Goal: Navigation & Orientation: Find specific page/section

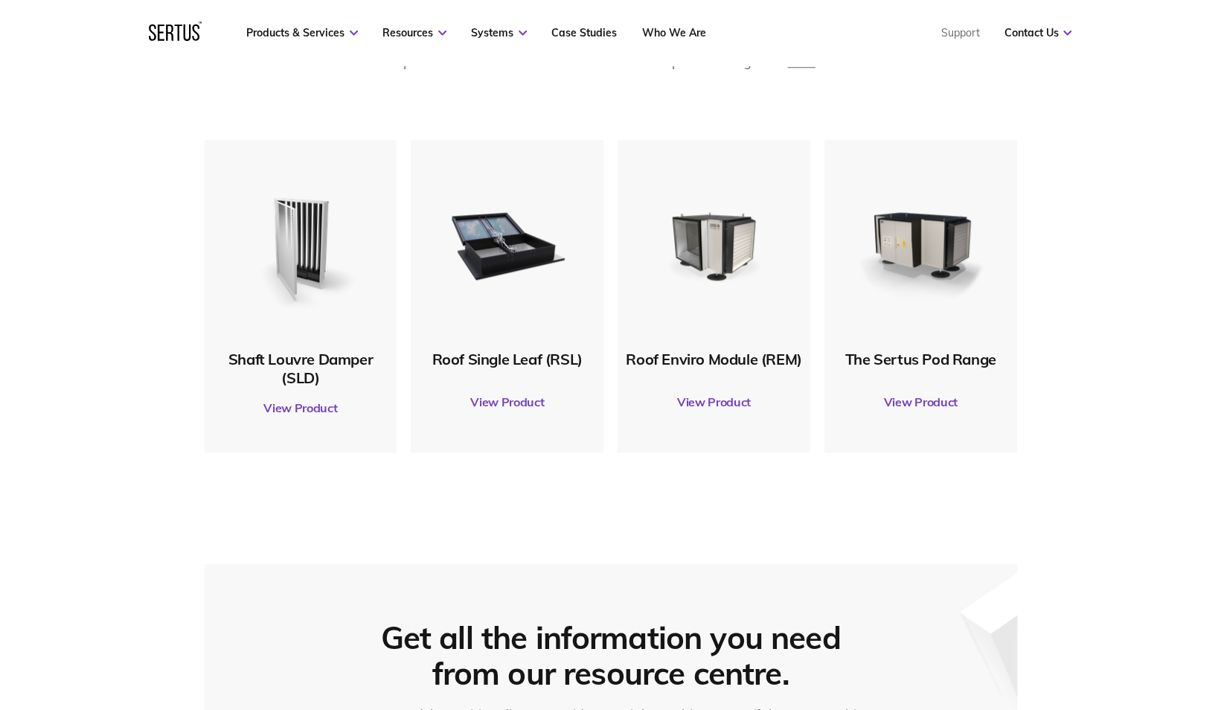
scroll to position [728, 0]
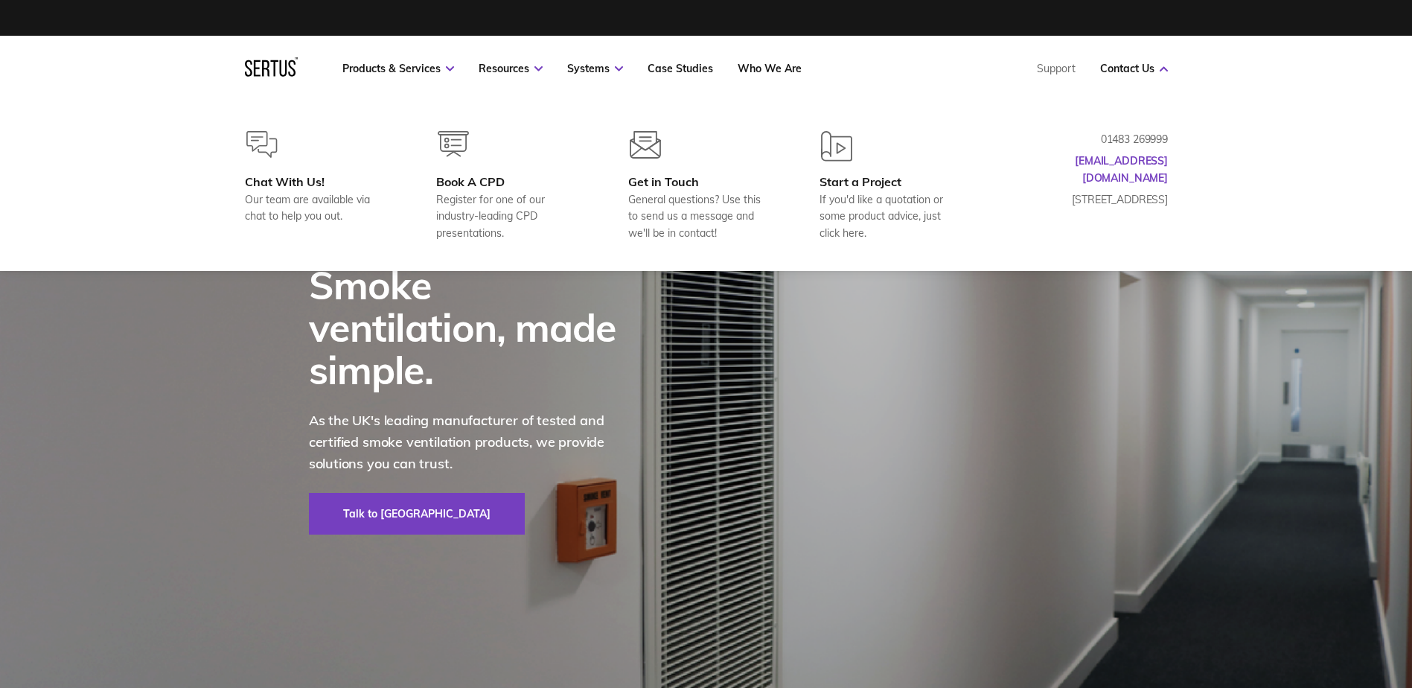
drag, startPoint x: 1100, startPoint y: 141, endPoint x: 1174, endPoint y: 139, distance: 73.7
click at [1174, 139] on div "Chat With Us! Our team are available via chat to help you out. Book A CPD Regis…" at bounding box center [706, 186] width 982 height 110
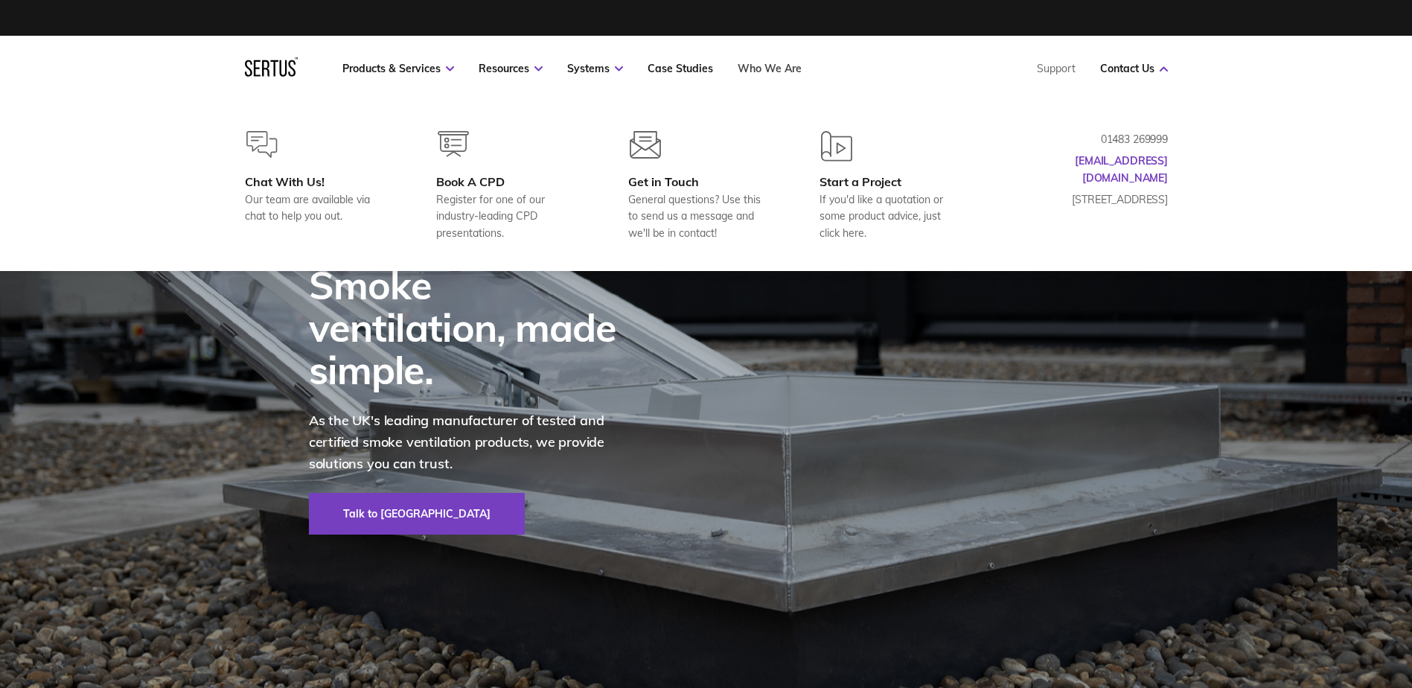
click at [792, 64] on link "Who We Are" at bounding box center [769, 68] width 64 height 13
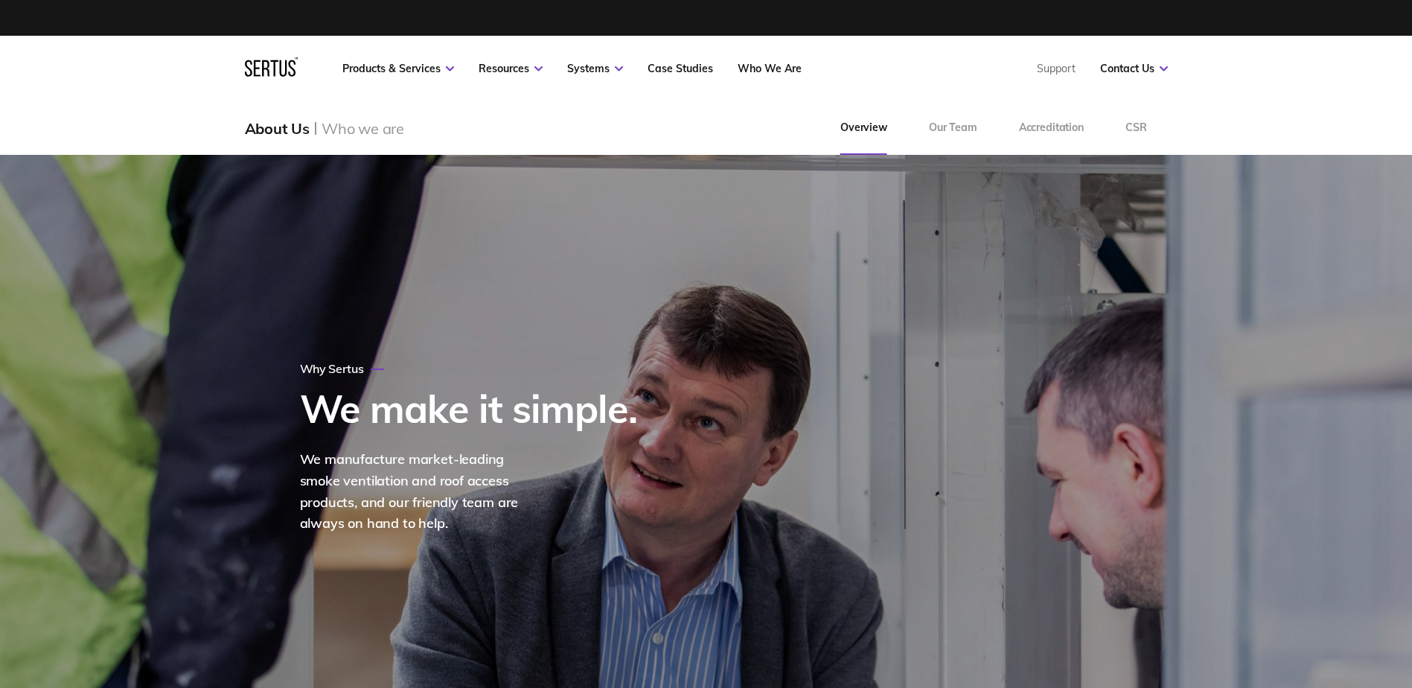
click at [365, 132] on div "Who we are" at bounding box center [362, 128] width 83 height 19
click at [236, 130] on div "About Us Who we are Overview Our Team Accreditation CSR" at bounding box center [706, 128] width 982 height 54
click at [238, 130] on div "About Us Who we are Overview Our Team Accreditation CSR" at bounding box center [706, 128] width 982 height 54
